Goal: Task Accomplishment & Management: Use online tool/utility

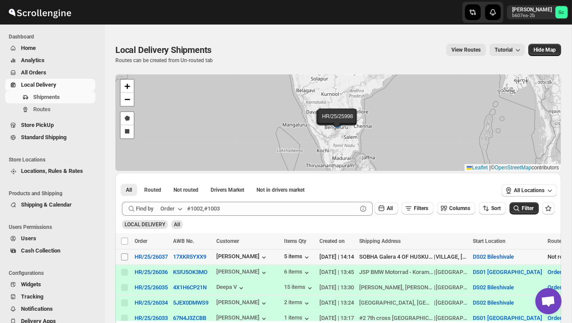
click at [123, 258] on input "Select shipment" at bounding box center [124, 256] width 7 height 7
checkbox input "true"
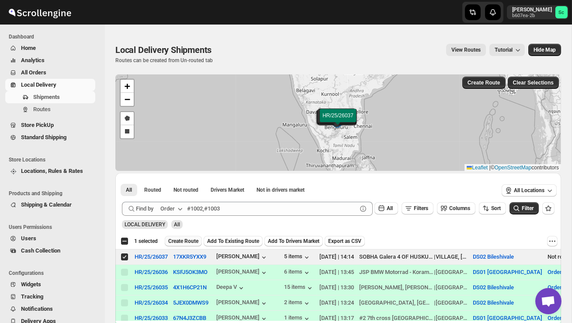
click at [202, 237] on button "Create Route" at bounding box center [183, 241] width 37 height 10
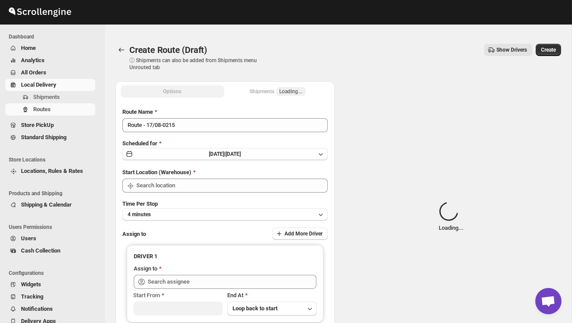
type input "DS02 Bileshivale"
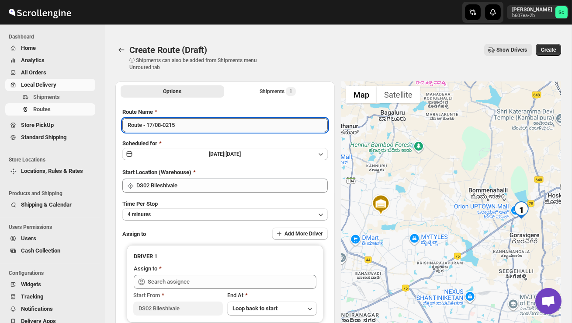
click at [185, 129] on input "Route - 17/08-0215" at bounding box center [225, 125] width 206 height 14
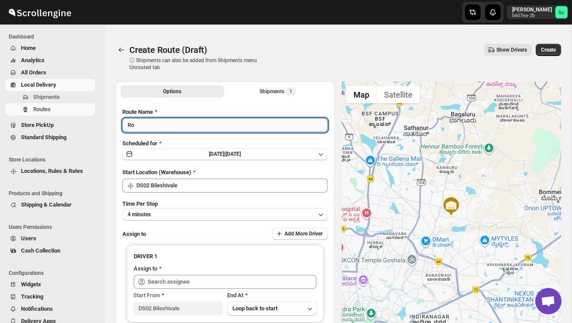
type input "R"
type input "Order no 26037"
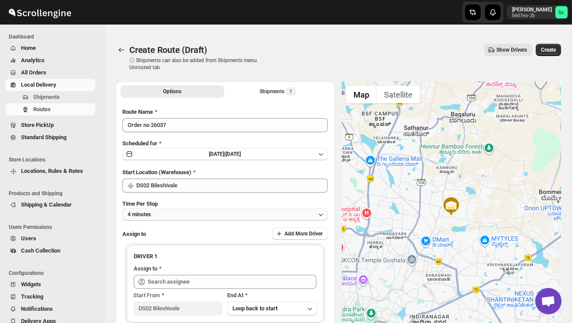
click at [237, 211] on button "4 minutes" at bounding box center [225, 214] width 206 height 12
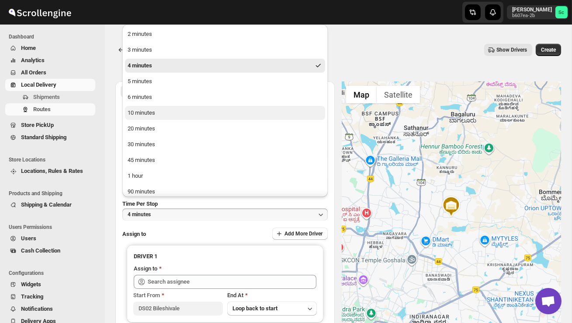
click at [174, 113] on button "10 minutes" at bounding box center [225, 113] width 200 height 14
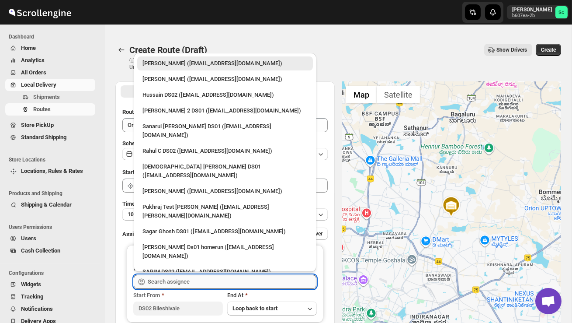
click at [188, 285] on input "text" at bounding box center [232, 282] width 169 height 14
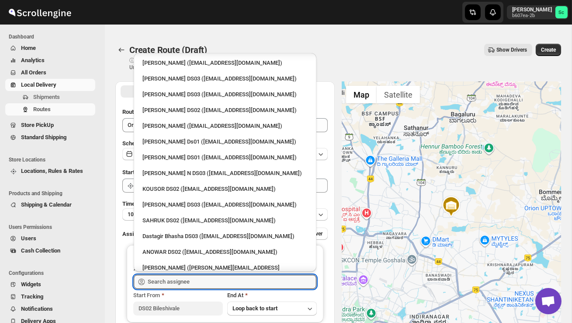
scroll to position [746, 0]
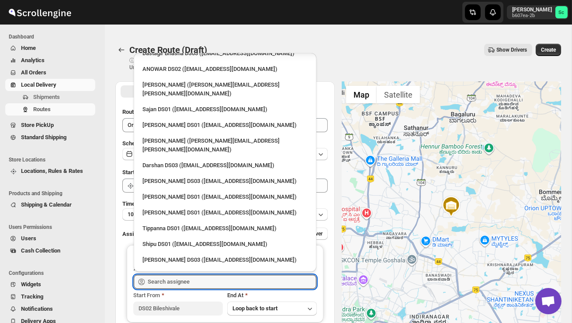
click at [187, 318] on div "[PERSON_NAME] DS02 ([EMAIL_ADDRESS][DOMAIN_NAME])" at bounding box center [225, 322] width 165 height 9
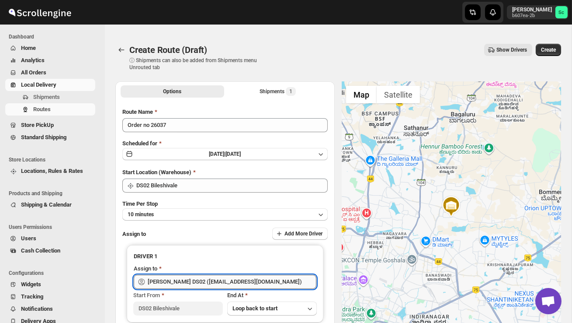
click at [278, 280] on input "[PERSON_NAME] DS02 ([EMAIL_ADDRESS][DOMAIN_NAME])" at bounding box center [232, 282] width 169 height 14
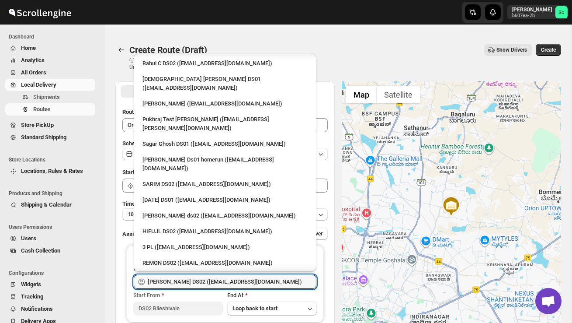
scroll to position [0, 0]
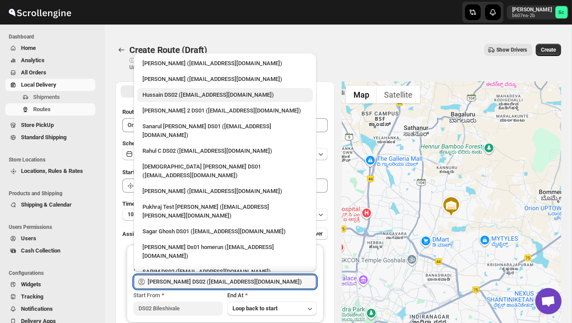
click at [196, 97] on div "Hussain DS02 ([EMAIL_ADDRESS][DOMAIN_NAME])" at bounding box center [225, 95] width 165 height 9
type input "Hussain DS02 ([EMAIL_ADDRESS][DOMAIN_NAME])"
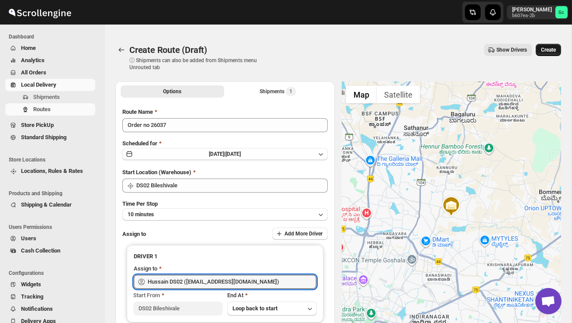
click at [549, 51] on span "Create" at bounding box center [548, 49] width 15 height 7
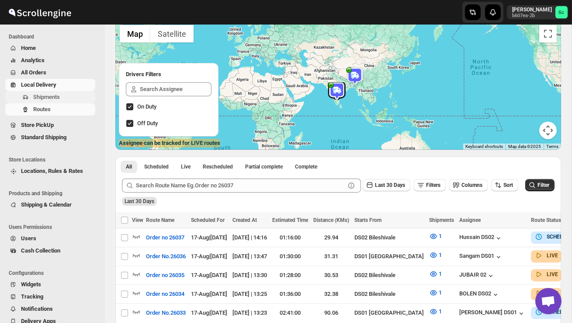
click at [54, 97] on span "Shipments" at bounding box center [46, 97] width 27 height 7
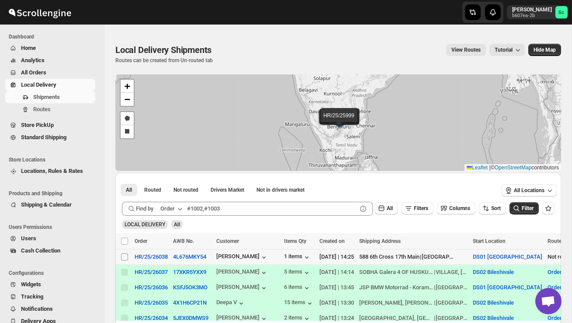
click at [122, 259] on input "Select shipment" at bounding box center [124, 256] width 7 height 7
checkbox input "true"
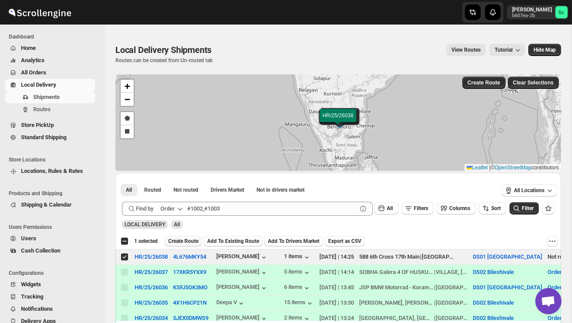
click at [175, 245] on button "Create Route" at bounding box center [183, 241] width 37 height 10
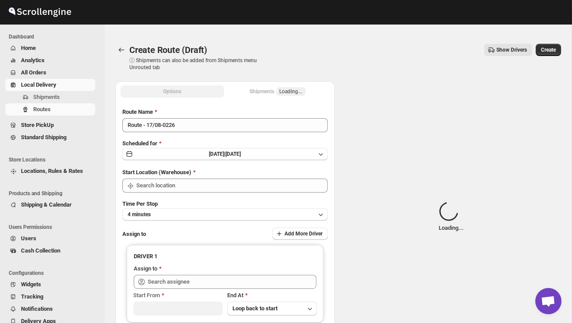
type input "DS01 [GEOGRAPHIC_DATA]"
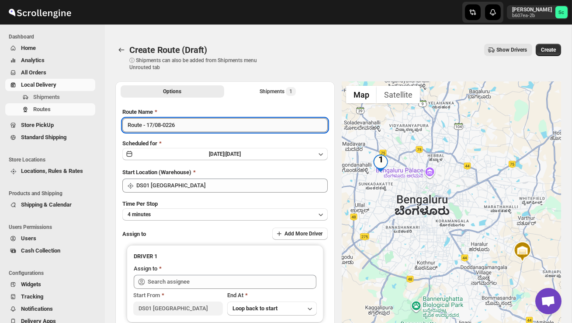
click at [185, 123] on input "Route - 17/08-0226" at bounding box center [225, 125] width 206 height 14
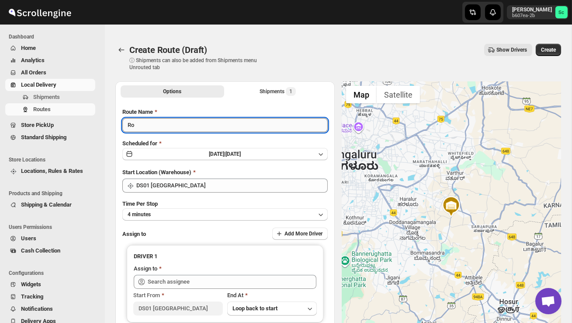
type input "R"
type input "Order no 26038"
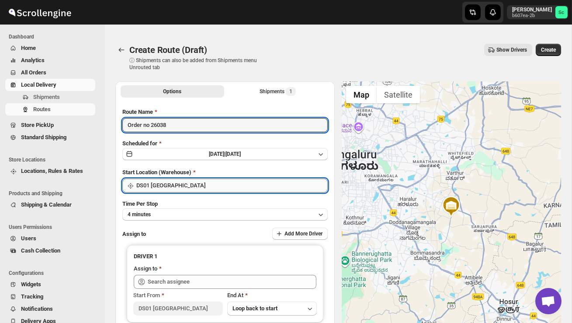
click at [223, 181] on input "DS01 [GEOGRAPHIC_DATA]" at bounding box center [232, 185] width 192 height 14
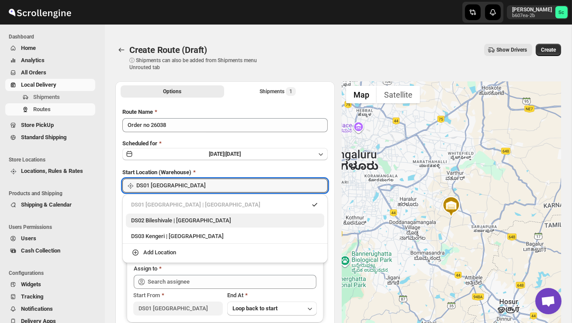
click at [209, 220] on div "DS02 Bileshivale | [GEOGRAPHIC_DATA]" at bounding box center [225, 220] width 188 height 9
type input "DS02 Bileshivale"
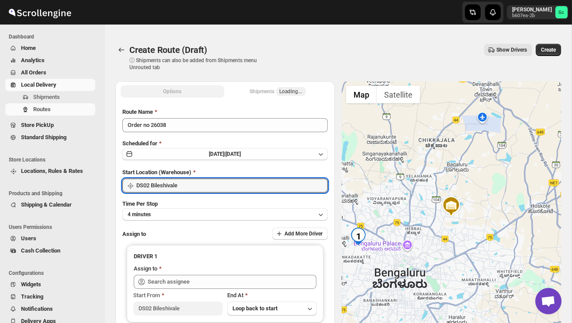
click at [198, 220] on div "Route Name Order no 26038 Scheduled for [DATE] | [DATE] Start Location (Warehou…" at bounding box center [225, 228] width 206 height 240
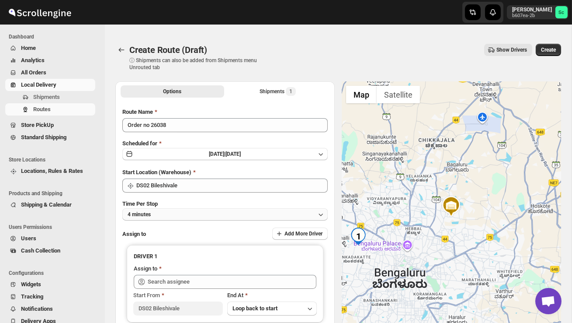
click at [187, 216] on button "4 minutes" at bounding box center [225, 214] width 206 height 12
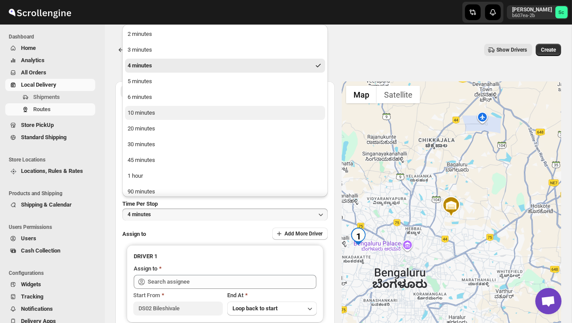
click at [158, 116] on button "10 minutes" at bounding box center [225, 113] width 200 height 14
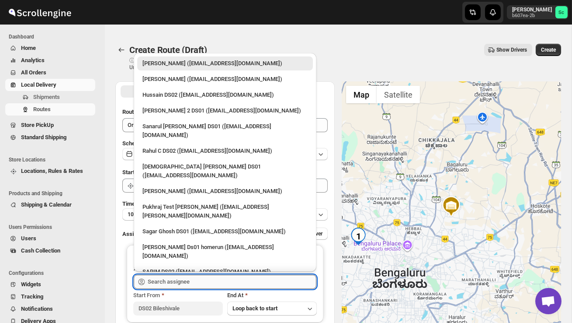
click at [184, 281] on input "text" at bounding box center [232, 282] width 169 height 14
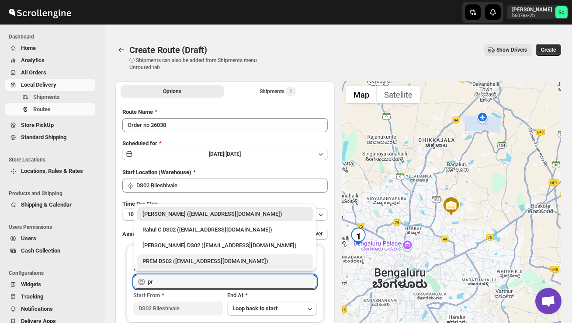
click at [193, 258] on div "PREM DS02 ([EMAIL_ADDRESS][DOMAIN_NAME])" at bounding box center [225, 261] width 165 height 9
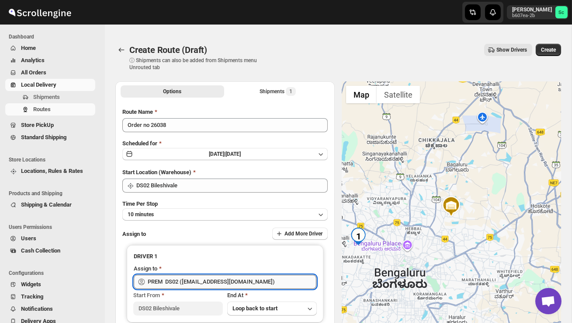
click at [253, 280] on input "PREM DS02 ([EMAIL_ADDRESS][DOMAIN_NAME])" at bounding box center [232, 282] width 169 height 14
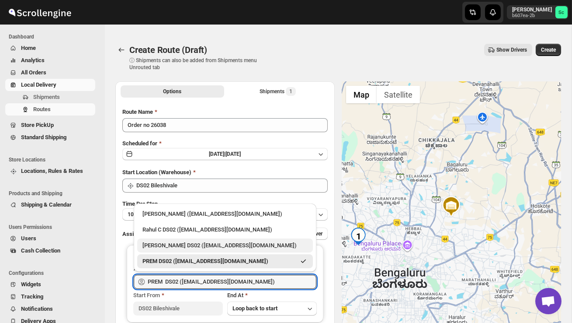
click at [210, 248] on div "[PERSON_NAME] DS02 ([EMAIL_ADDRESS][DOMAIN_NAME])" at bounding box center [225, 245] width 165 height 9
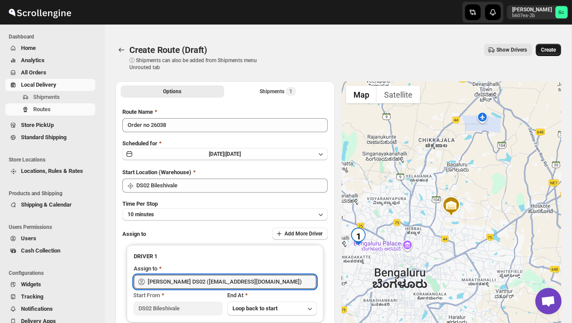
type input "[PERSON_NAME] DS02 ([EMAIL_ADDRESS][DOMAIN_NAME])"
click at [549, 54] on button "Create" at bounding box center [548, 50] width 25 height 12
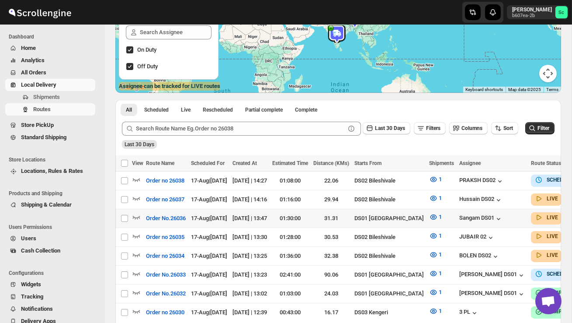
scroll to position [130, 0]
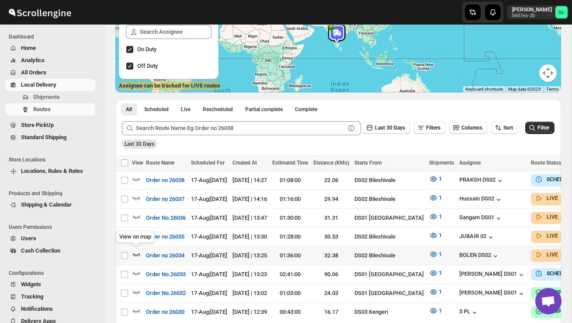
click at [135, 253] on icon "button" at bounding box center [136, 254] width 7 height 3
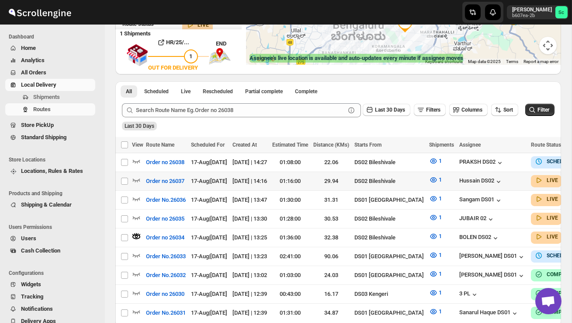
scroll to position [0, 0]
click at [137, 179] on icon "button" at bounding box center [136, 179] width 9 height 9
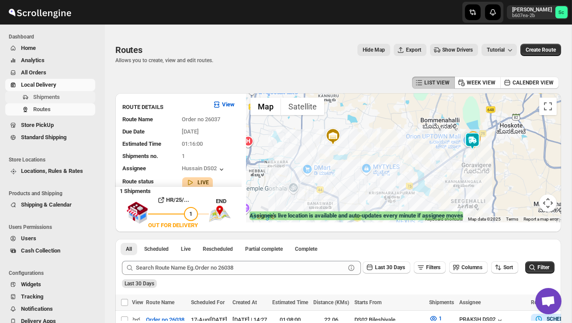
click at [52, 91] on button "Shipments" at bounding box center [50, 97] width 90 height 12
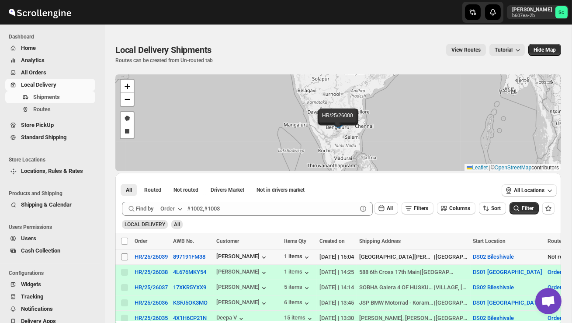
click at [125, 258] on input "Select shipment" at bounding box center [124, 256] width 7 height 7
checkbox input "true"
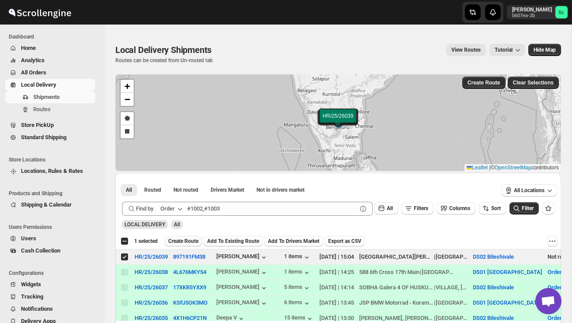
click at [188, 241] on span "Create Route" at bounding box center [183, 240] width 30 height 7
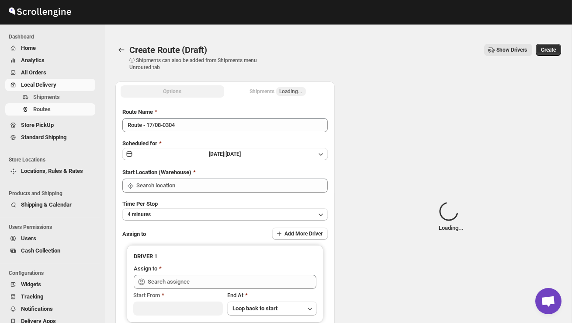
type input "DS02 Bileshivale"
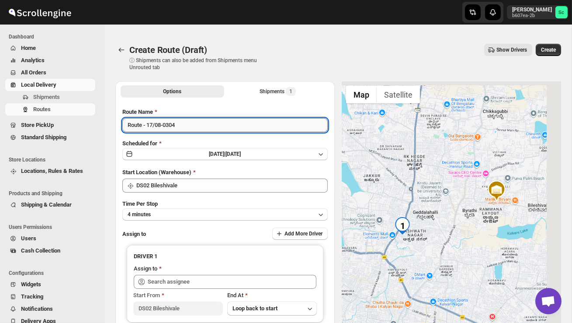
click at [194, 125] on input "Route - 17/08-0304" at bounding box center [225, 125] width 206 height 14
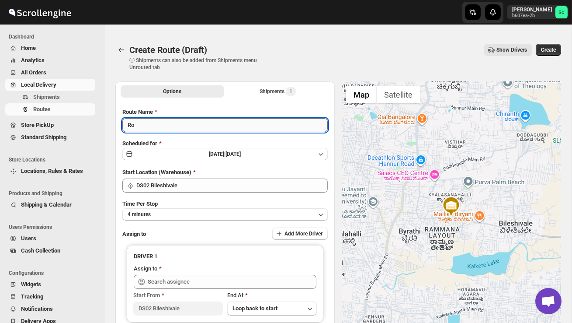
type input "R"
type input "Order no 26039"
click at [192, 209] on button "4 minutes" at bounding box center [225, 214] width 206 height 12
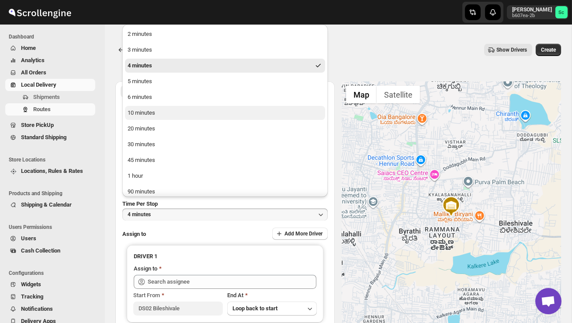
click at [154, 115] on div "10 minutes" at bounding box center [142, 112] width 28 height 9
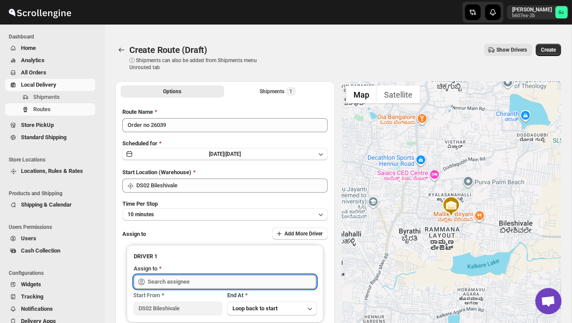
click at [195, 285] on input "text" at bounding box center [232, 282] width 169 height 14
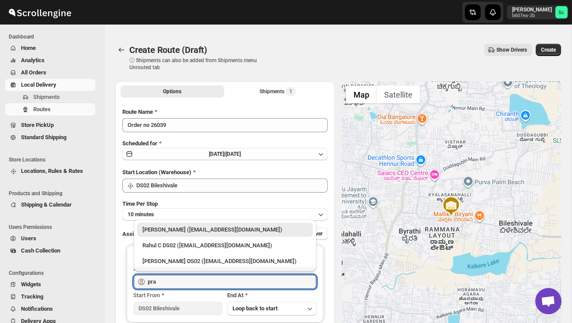
click at [214, 265] on div "[PERSON_NAME] DS02 ([EMAIL_ADDRESS][DOMAIN_NAME])" at bounding box center [225, 261] width 165 height 9
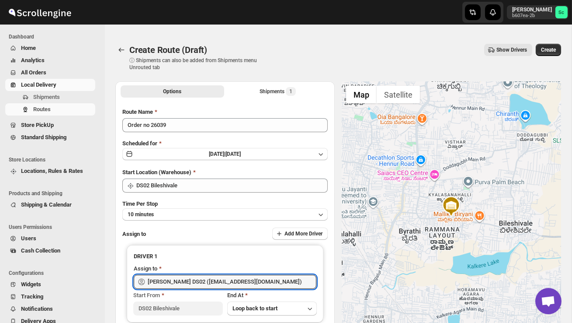
type input "[PERSON_NAME] DS02 ([EMAIL_ADDRESS][DOMAIN_NAME])"
click at [551, 48] on span "Create" at bounding box center [548, 49] width 15 height 7
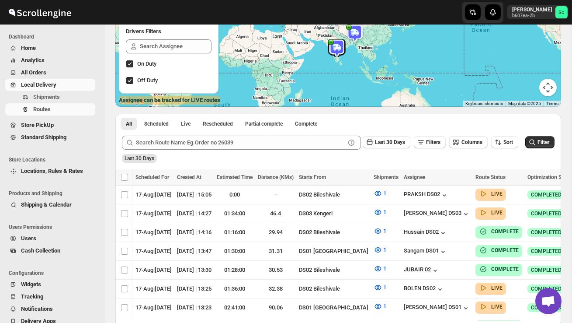
scroll to position [108, 0]
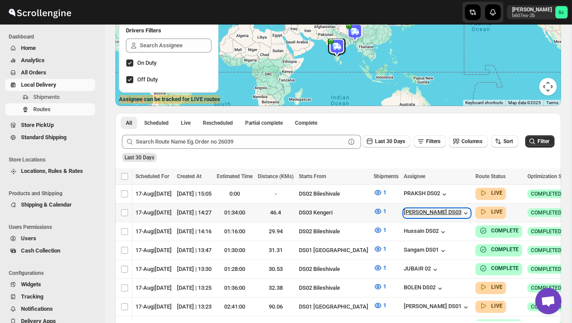
click at [449, 211] on div "[PERSON_NAME] DS03" at bounding box center [437, 213] width 66 height 9
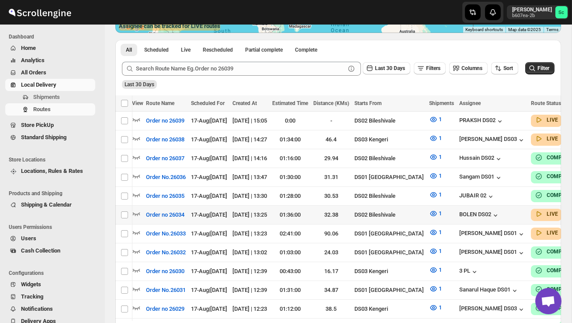
scroll to position [0, 0]
click at [139, 212] on icon "button" at bounding box center [136, 213] width 7 height 3
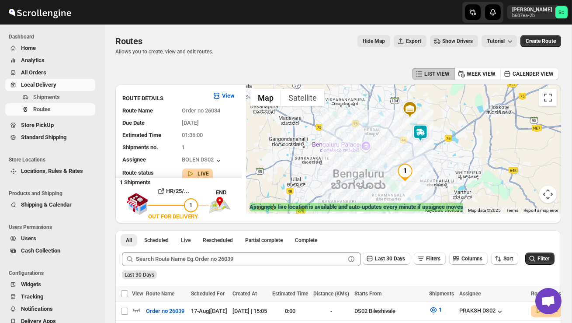
click at [424, 126] on img at bounding box center [420, 132] width 17 height 17
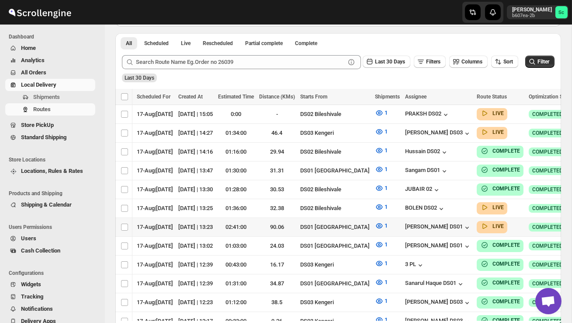
scroll to position [0, 74]
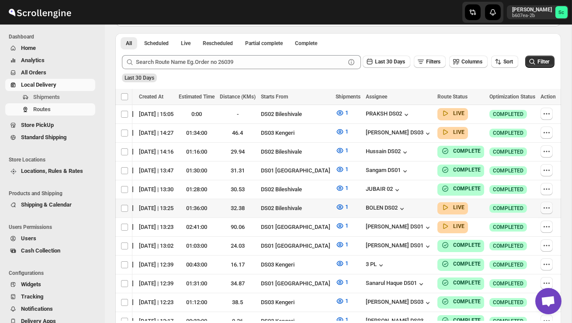
click at [548, 206] on icon "button" at bounding box center [547, 207] width 9 height 9
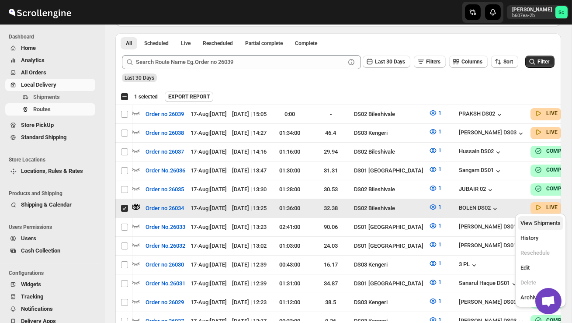
click at [548, 222] on span "View Shipments" at bounding box center [541, 223] width 40 height 7
checkbox input "false"
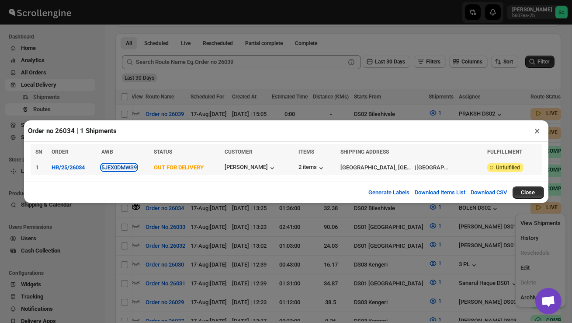
click at [127, 167] on button "5JEX0DMWS9" at bounding box center [118, 167] width 35 height 7
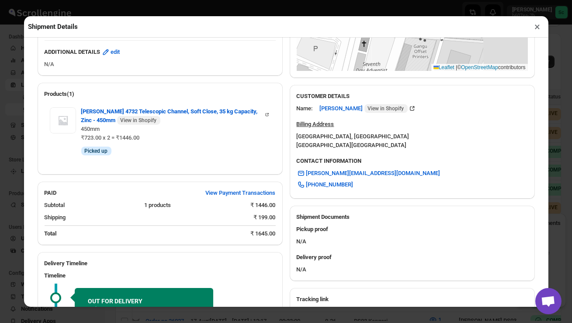
scroll to position [350, 0]
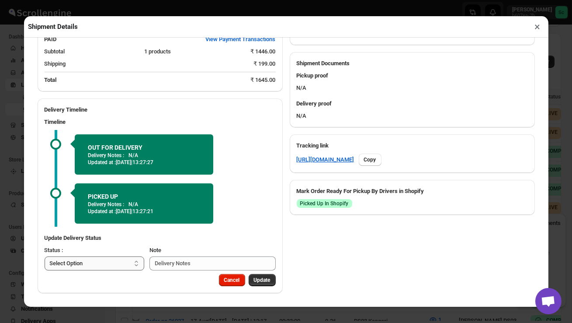
click at [125, 268] on select "Select Option PICKED UP OUT FOR DELIVERY RESCHEDULE DELIVERED CANCELLED" at bounding box center [95, 263] width 100 height 14
select select "DELIVERED"
click at [260, 281] on span "Update" at bounding box center [262, 279] width 17 height 7
select select
click at [536, 31] on button "×" at bounding box center [538, 27] width 13 height 12
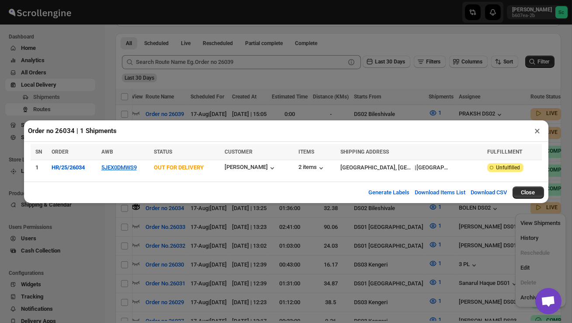
click at [537, 133] on button "×" at bounding box center [538, 131] width 13 height 12
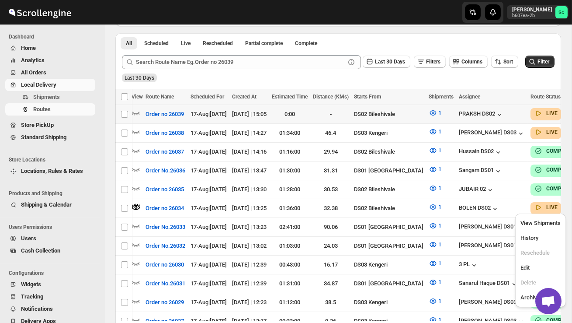
scroll to position [0, 0]
click at [135, 112] on icon "button" at bounding box center [136, 112] width 9 height 9
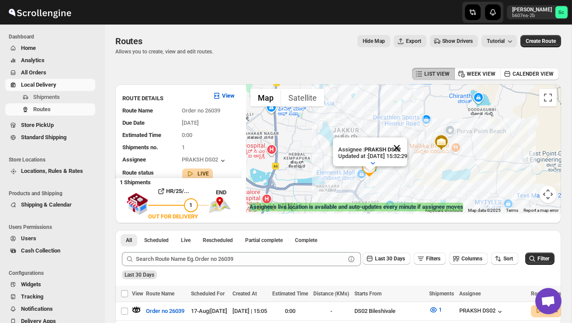
click at [408, 150] on button "Close" at bounding box center [397, 147] width 21 height 21
click at [398, 174] on div at bounding box center [403, 148] width 315 height 129
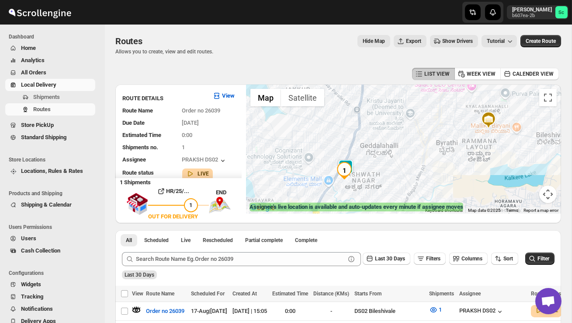
click at [398, 174] on div at bounding box center [403, 148] width 315 height 129
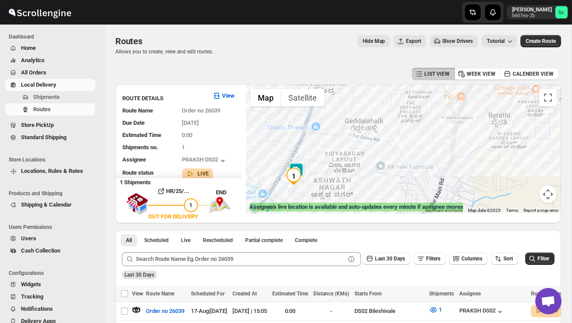
click at [398, 174] on div at bounding box center [403, 148] width 315 height 129
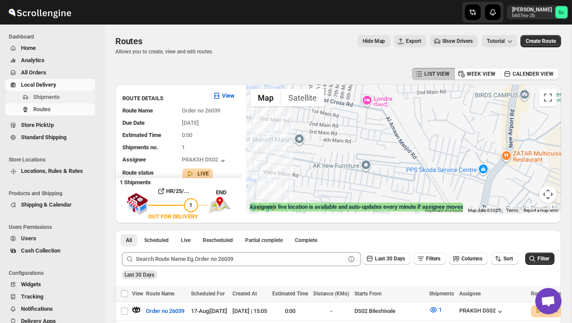
click at [59, 94] on span "Shipments" at bounding box center [46, 97] width 27 height 7
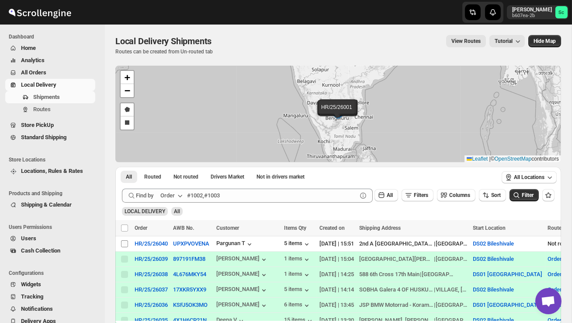
click at [121, 244] on span at bounding box center [125, 244] width 8 height 8
click at [121, 244] on input "Select shipment" at bounding box center [124, 243] width 7 height 7
click at [122, 241] on input "Select shipment" at bounding box center [124, 243] width 7 height 7
checkbox input "true"
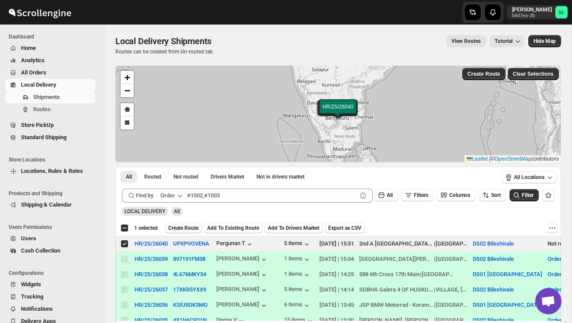
click at [186, 230] on span "Create Route" at bounding box center [183, 227] width 30 height 7
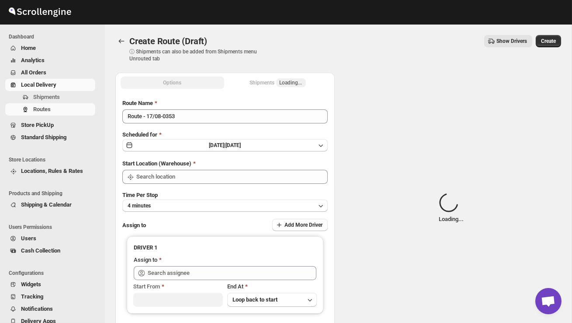
type input "DS02 Bileshivale"
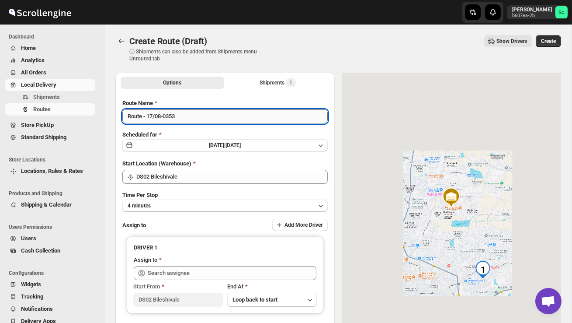
click at [185, 121] on input "Route - 17/08-0353" at bounding box center [225, 116] width 206 height 14
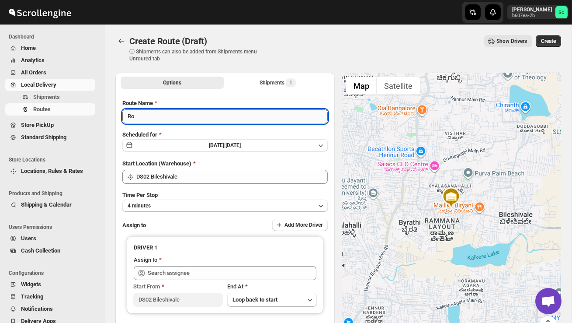
type input "R"
type input "Order no 26040"
click at [205, 203] on button "4 minutes" at bounding box center [225, 205] width 206 height 12
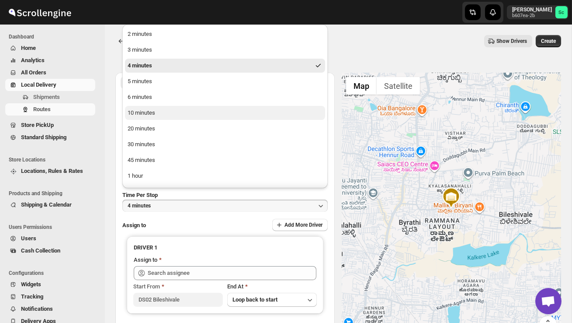
click at [167, 112] on button "10 minutes" at bounding box center [225, 113] width 200 height 14
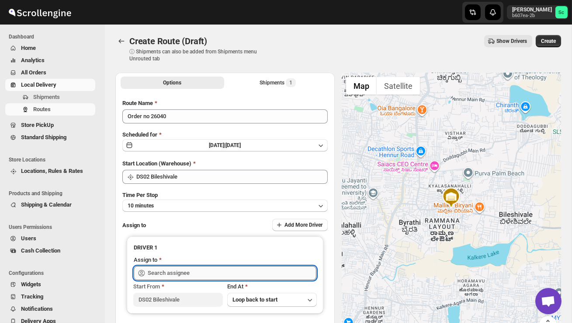
click at [187, 272] on input "text" at bounding box center [232, 273] width 169 height 14
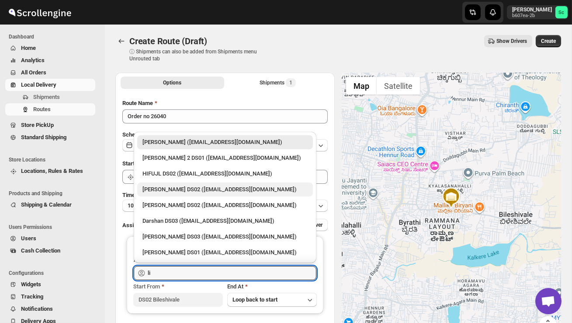
click at [193, 193] on div "[PERSON_NAME] DS02 ([EMAIL_ADDRESS][DOMAIN_NAME])" at bounding box center [225, 189] width 165 height 9
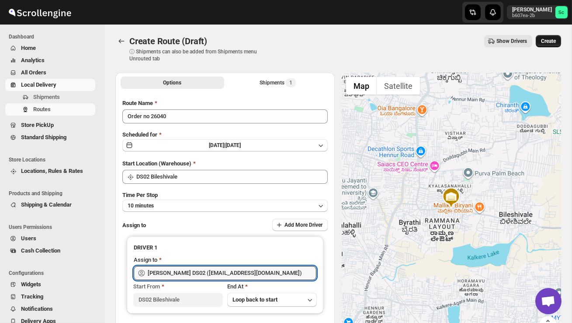
type input "[PERSON_NAME] DS02 ([EMAIL_ADDRESS][DOMAIN_NAME])"
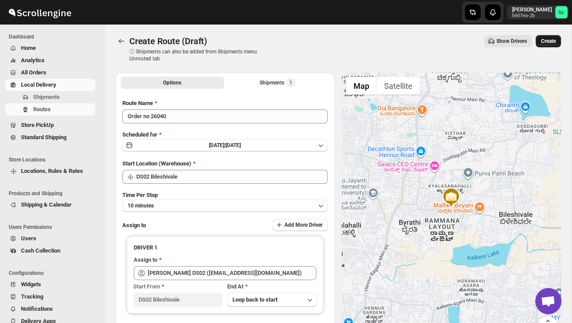
click at [552, 43] on span "Create" at bounding box center [548, 41] width 15 height 7
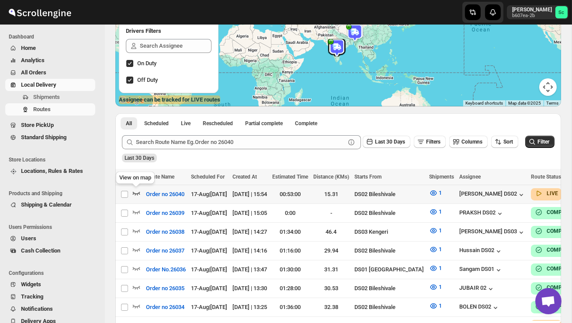
click at [134, 188] on icon "button" at bounding box center [136, 192] width 9 height 9
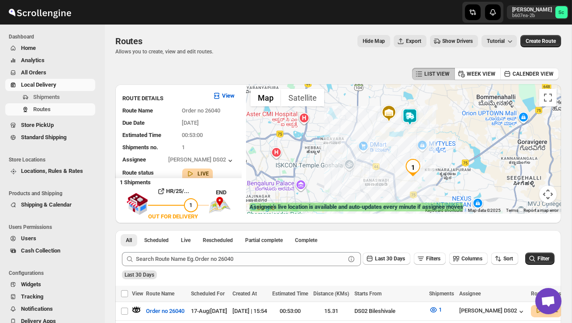
click at [417, 122] on img at bounding box center [409, 116] width 17 height 17
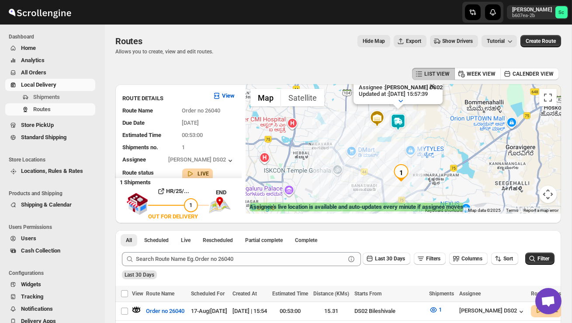
drag, startPoint x: 407, startPoint y: 190, endPoint x: 395, endPoint y: 152, distance: 40.0
click at [395, 152] on div "Assignee : ELION DAIMAIRI DS02 Updated at : 17/08/2025, 15:57:39 Duty mode Enab…" at bounding box center [403, 148] width 315 height 129
